Goal: Check status: Check status

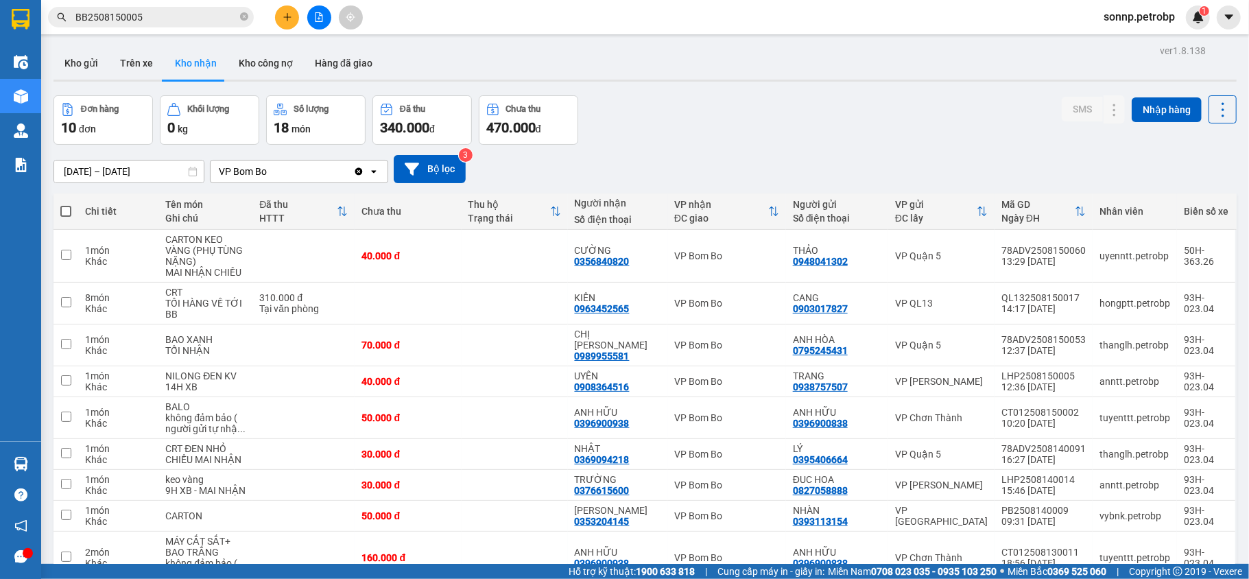
click at [563, 96] on section "Kết quả tìm kiếm ( 1 ) Bộ lọc Mã ĐH Trạng thái Món hàng Tổng cước Chưa cước Ngư…" at bounding box center [624, 289] width 1249 height 579
click at [182, 19] on input "BB2508150005" at bounding box center [156, 17] width 162 height 15
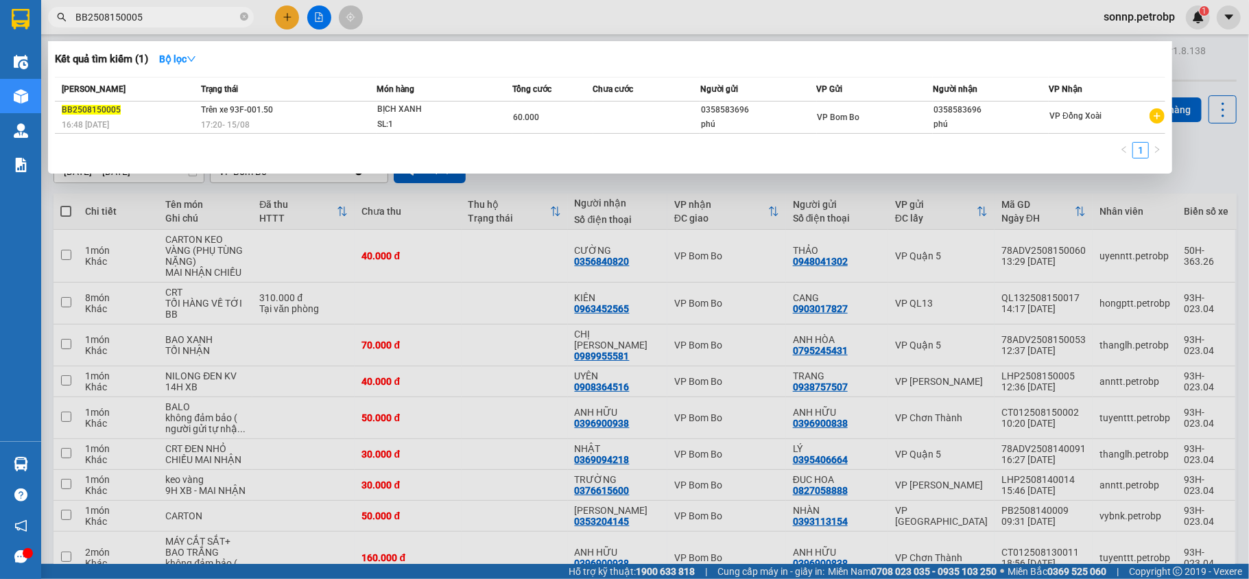
click at [151, 17] on input "BB2508150005" at bounding box center [156, 17] width 162 height 15
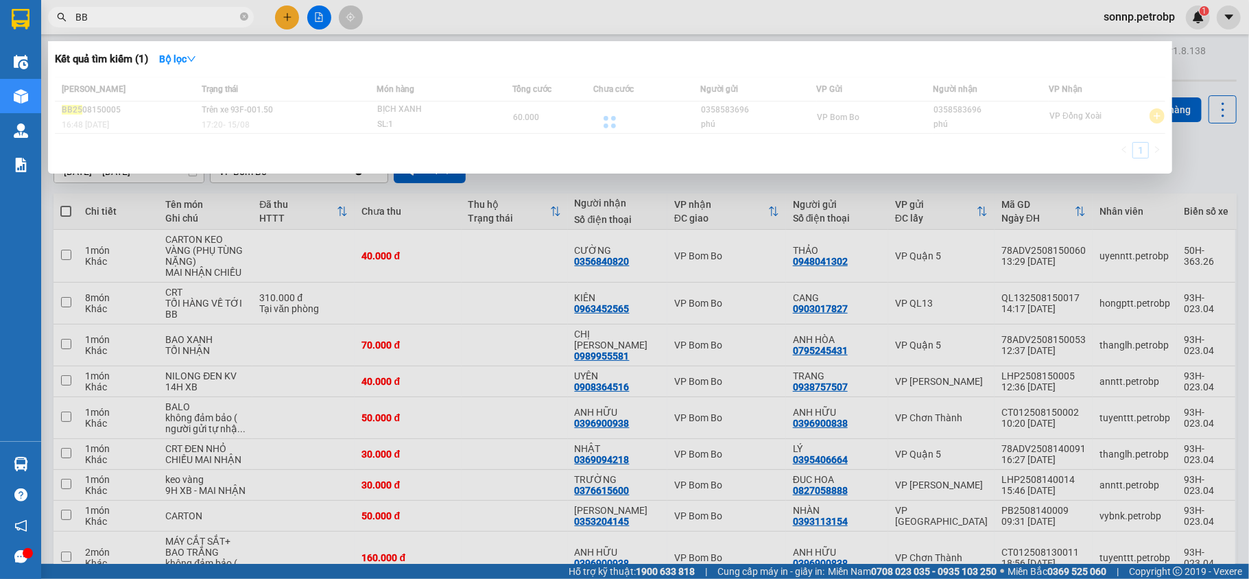
type input "B"
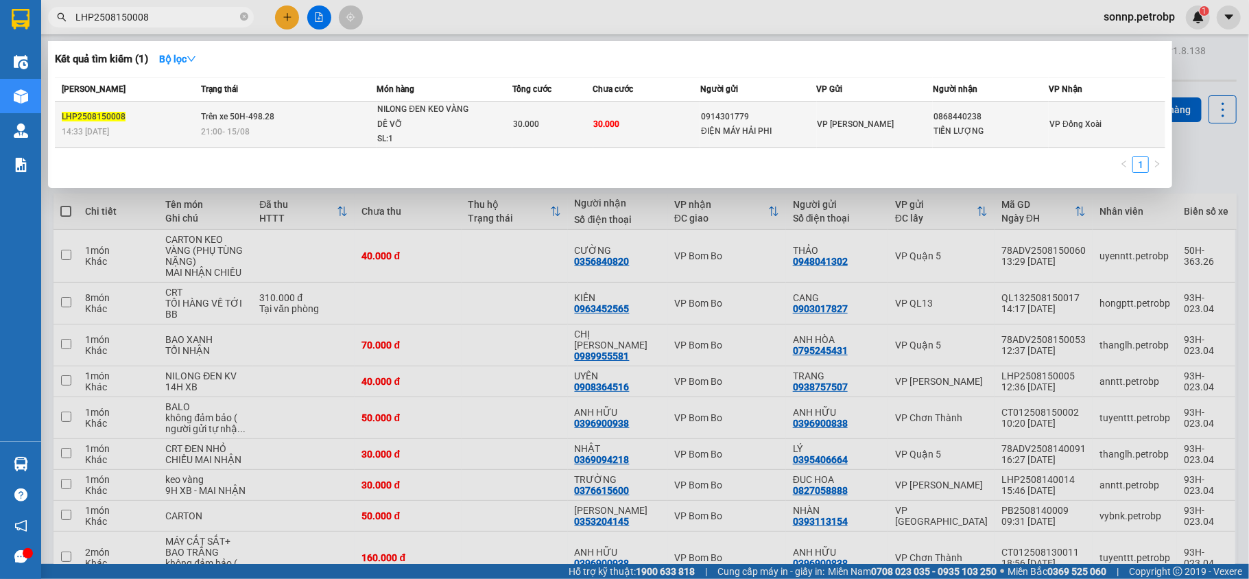
type input "LHP2508150008"
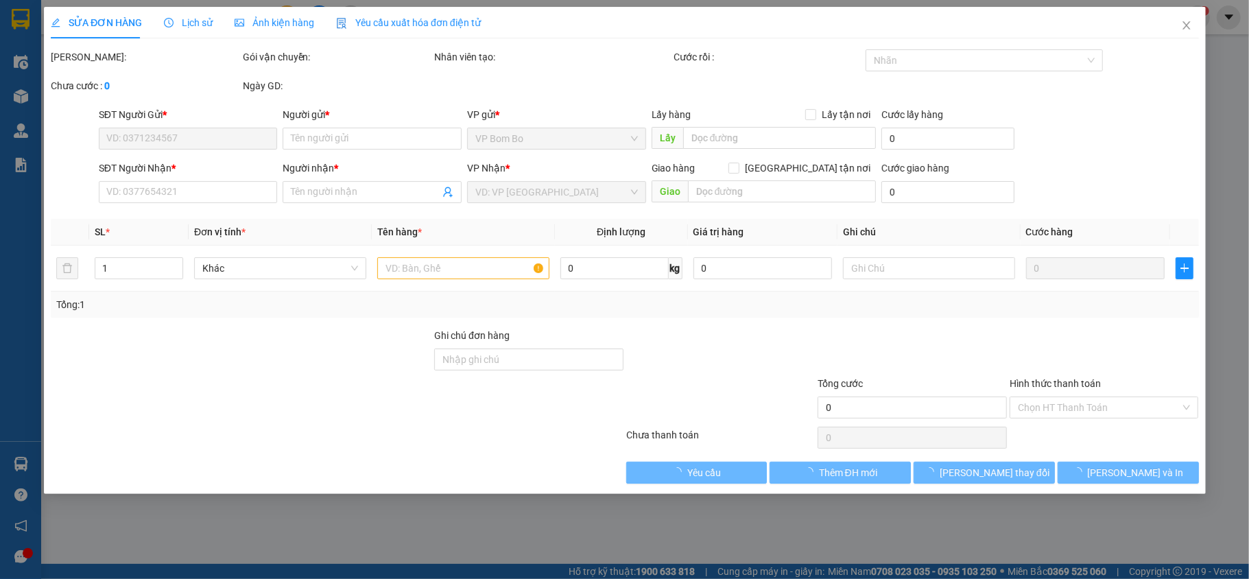
type input "0914301779"
type input "ĐIỆN MÁY HẢI PHI"
type input "0868440238"
type input "TIẾN LƯỢNG"
type input "30.000"
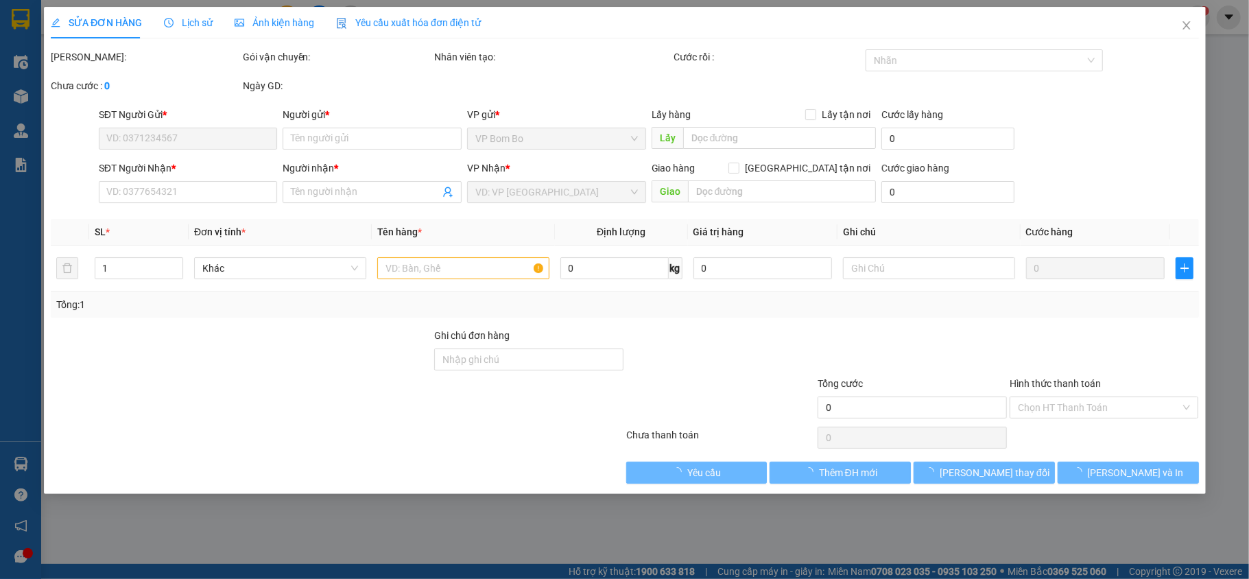
type input "30.000"
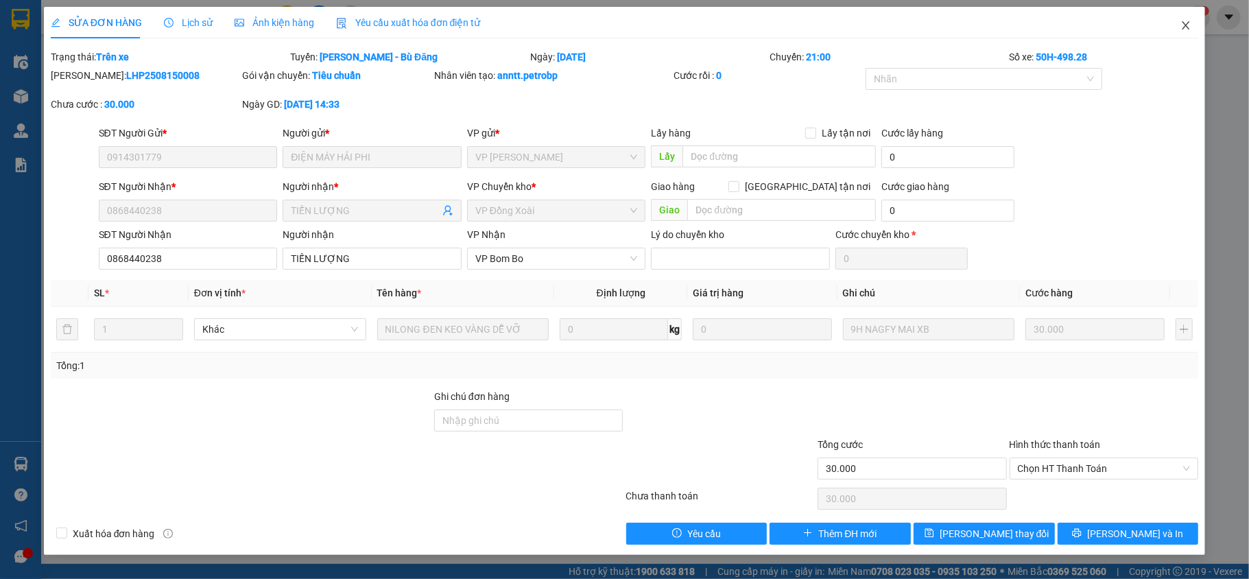
click at [1183, 20] on span "Close" at bounding box center [1186, 26] width 38 height 38
